Goal: Check status: Check status

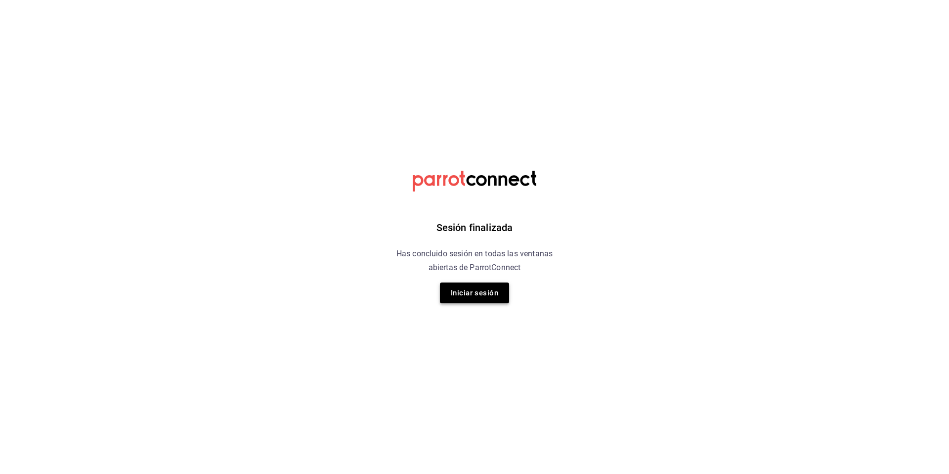
click at [465, 286] on button "Iniciar sesión" at bounding box center [474, 292] width 69 height 21
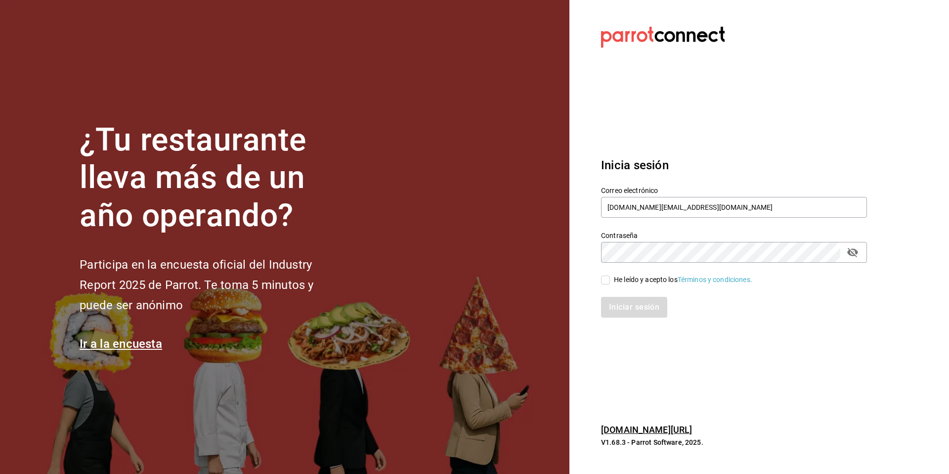
click at [605, 275] on input "He leído y acepto los Términos y condiciones." at bounding box center [605, 279] width 9 height 9
checkbox input "true"
click at [618, 302] on button "Iniciar sesión" at bounding box center [634, 307] width 67 height 21
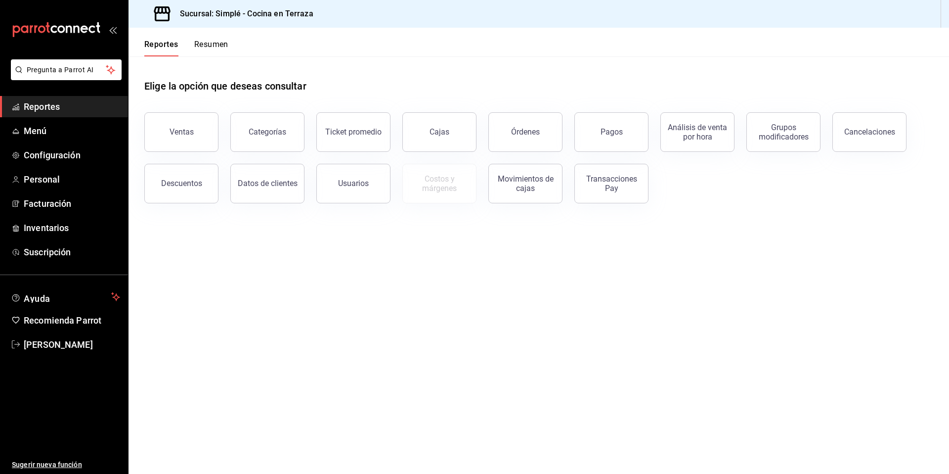
click at [423, 270] on main "Elige la opción que deseas consultar Ventas Categorías Ticket promedio Cajas Ór…" at bounding box center [539, 264] width 821 height 417
click at [530, 132] on div "Órdenes" at bounding box center [525, 131] width 29 height 9
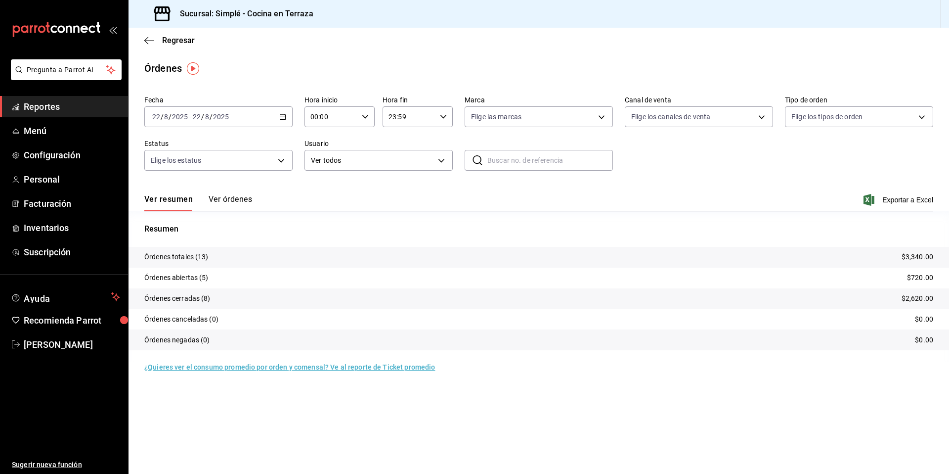
click at [287, 114] on div "2025-08-22 22 / 8 / 2025 - 2025-08-22 22 / 8 / 2025" at bounding box center [218, 116] width 148 height 21
click at [198, 213] on span "Mes actual" at bounding box center [191, 213] width 77 height 10
